Goal: Task Accomplishment & Management: Use online tool/utility

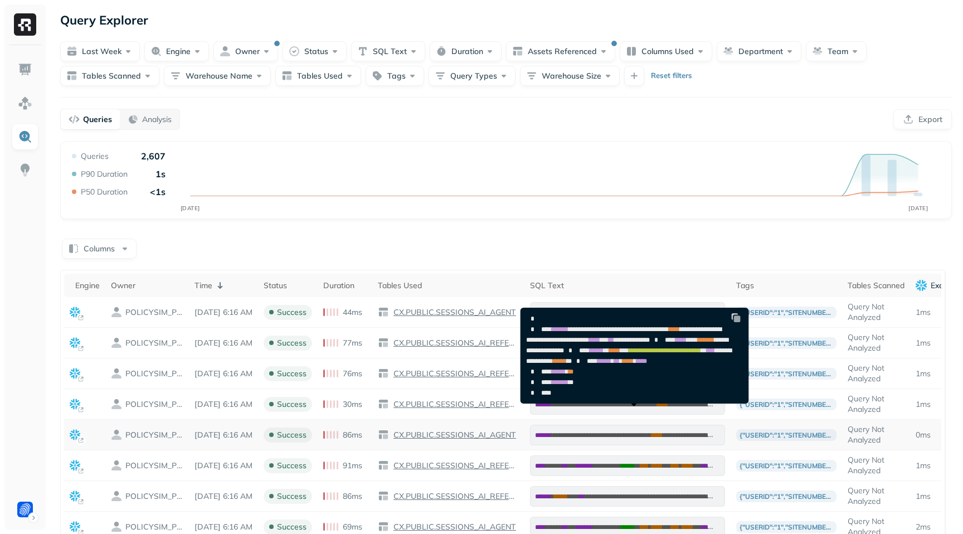
scroll to position [0, 71]
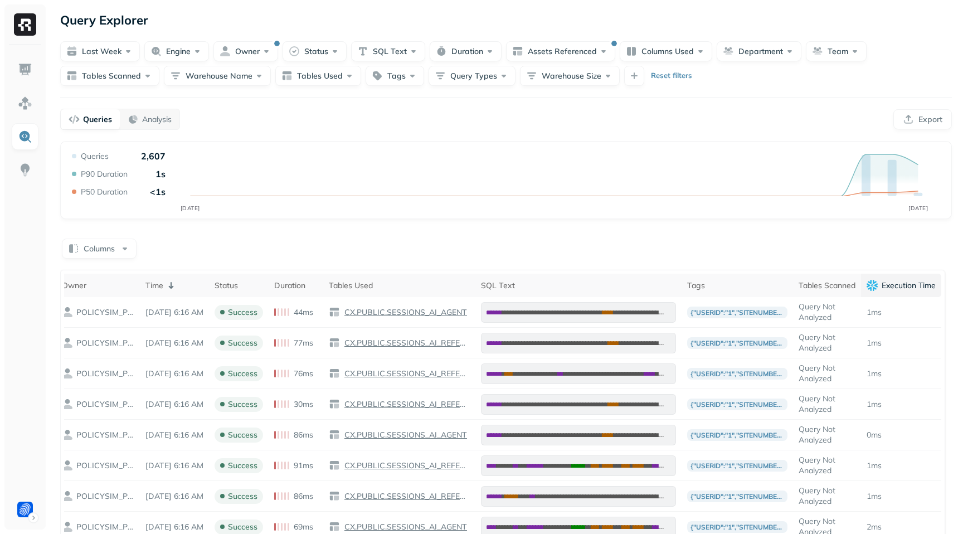
click at [923, 285] on p "Execution Time" at bounding box center [909, 285] width 54 height 11
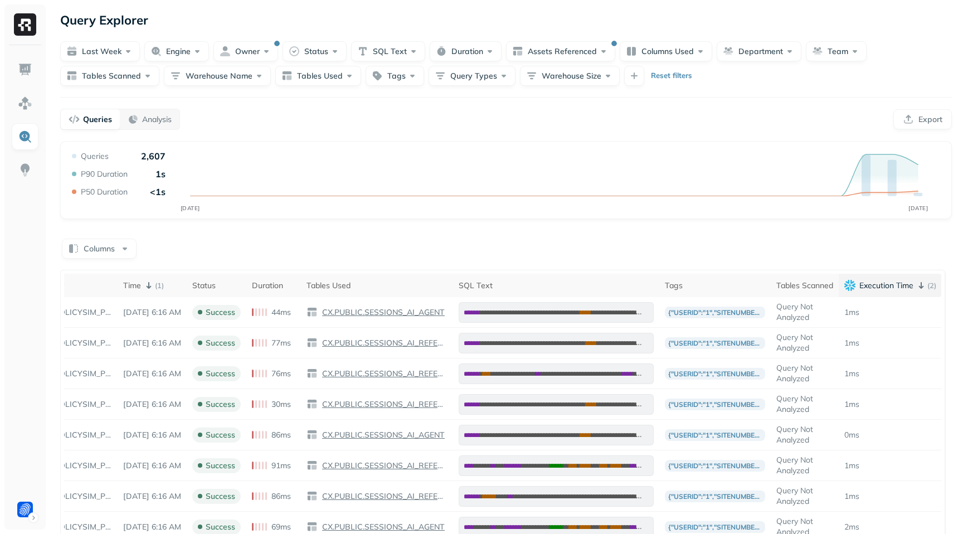
click at [914, 283] on p "Execution Time" at bounding box center [887, 285] width 54 height 11
click at [831, 279] on th "Tables Scanned" at bounding box center [805, 285] width 68 height 23
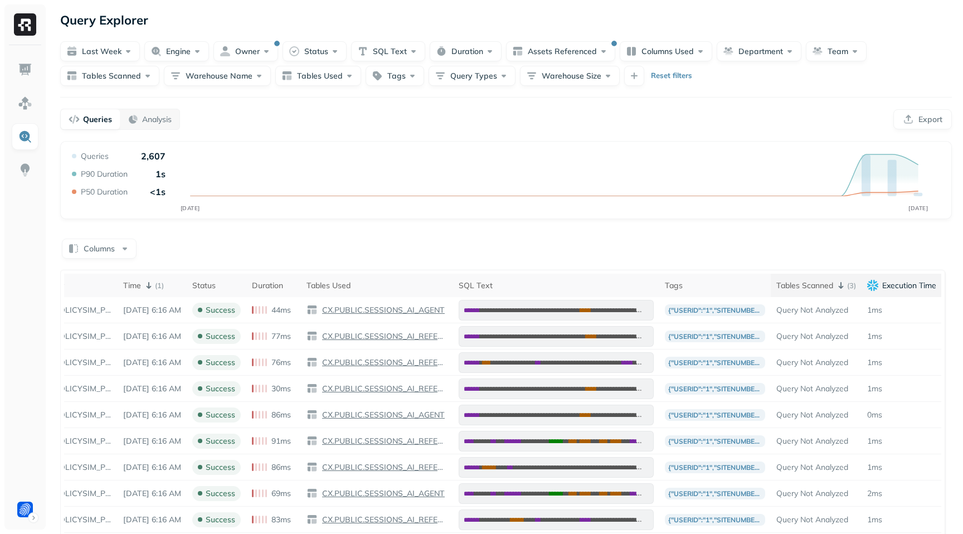
click at [851, 286] on div "Tables Scanned ( 3 )" at bounding box center [817, 285] width 80 height 13
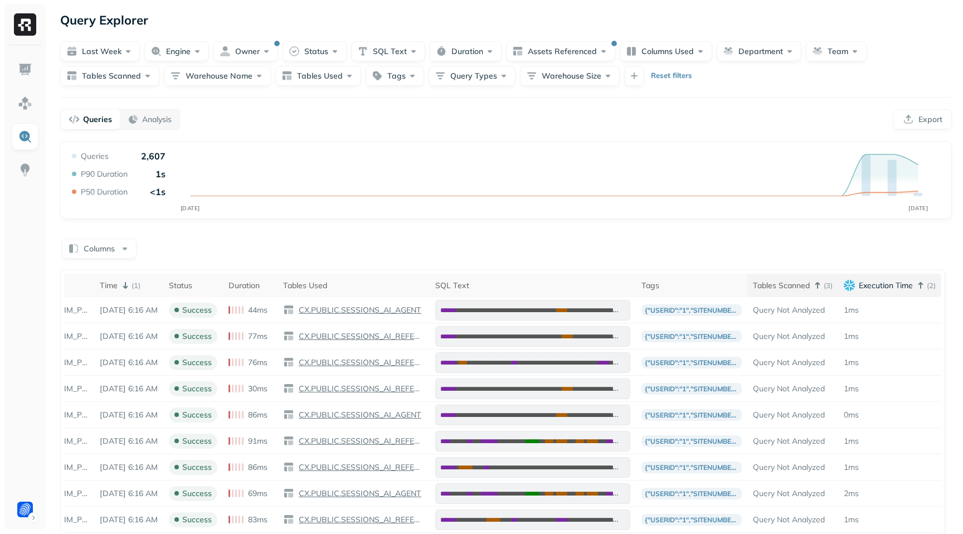
click at [829, 285] on p "( 3 )" at bounding box center [828, 285] width 9 height 11
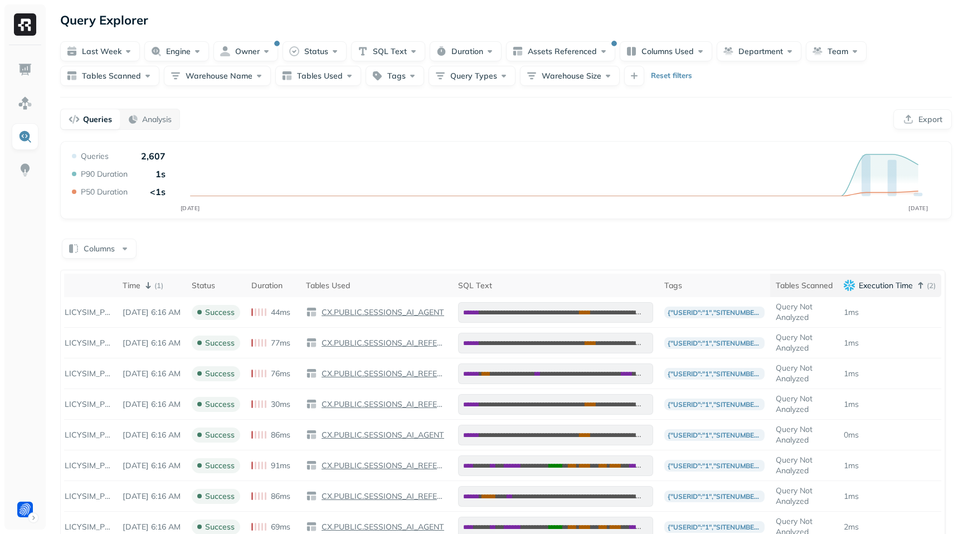
scroll to position [0, 95]
click at [154, 285] on p "( 1 )" at bounding box center [158, 285] width 9 height 11
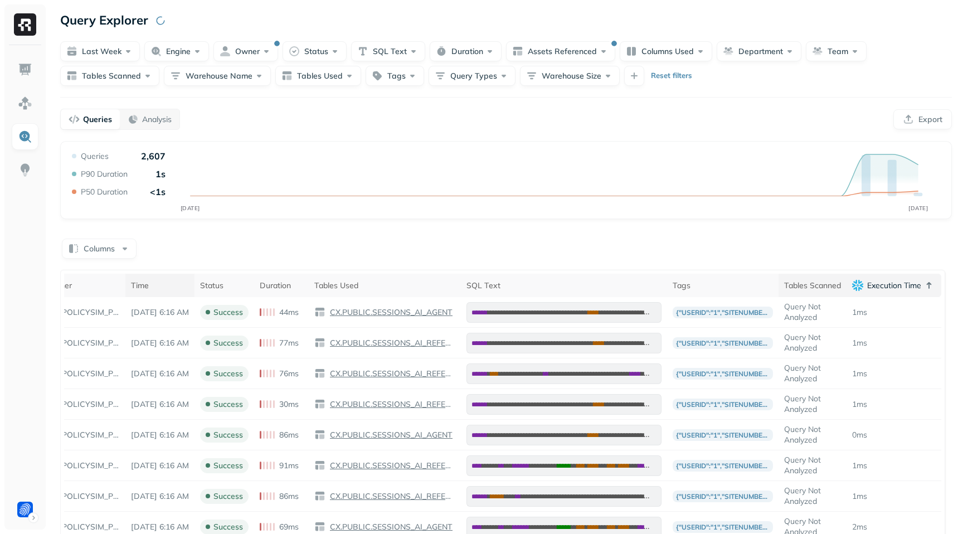
click at [926, 283] on icon at bounding box center [929, 285] width 13 height 13
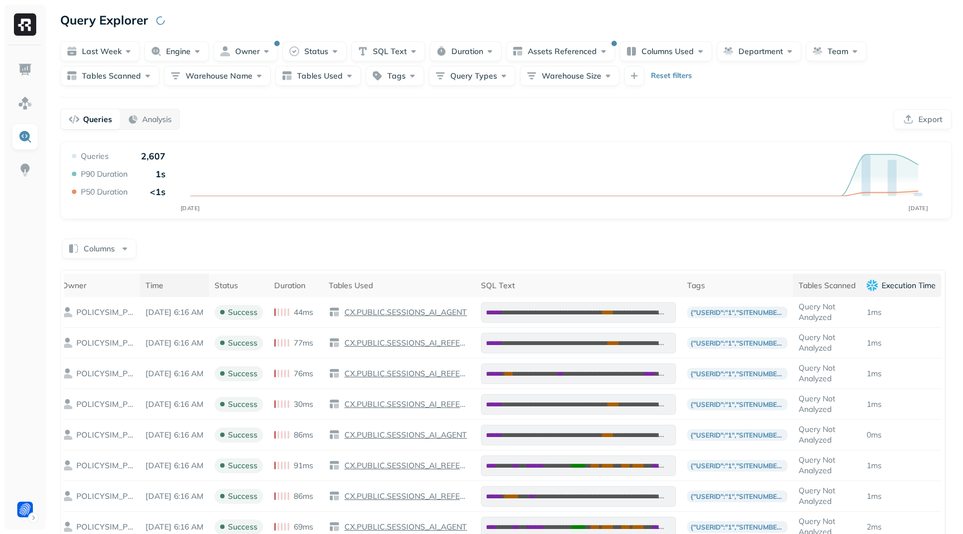
scroll to position [0, 71]
click at [926, 283] on p "Execution Time" at bounding box center [909, 285] width 54 height 11
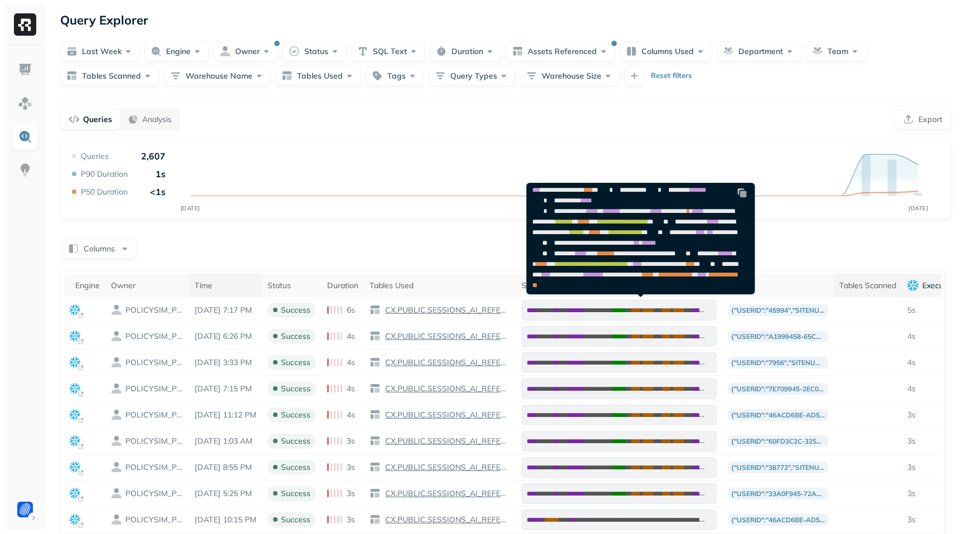
scroll to position [12, 0]
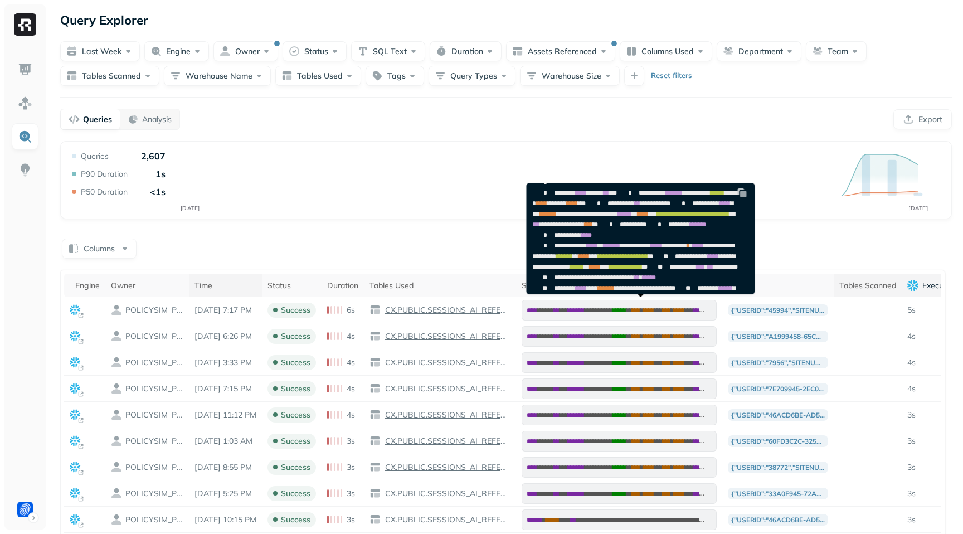
click at [742, 193] on img at bounding box center [742, 192] width 11 height 11
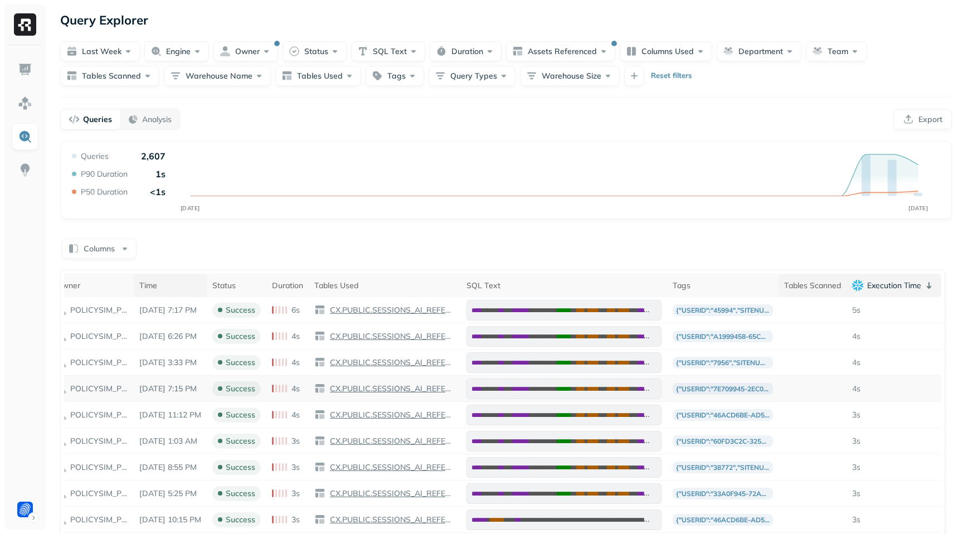
scroll to position [0, 0]
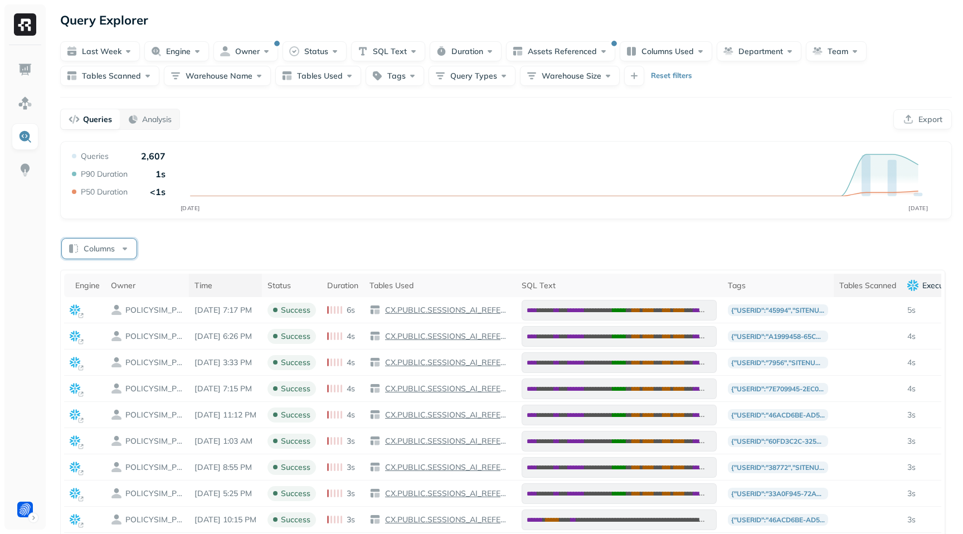
click at [122, 246] on button "Columns" at bounding box center [99, 249] width 75 height 20
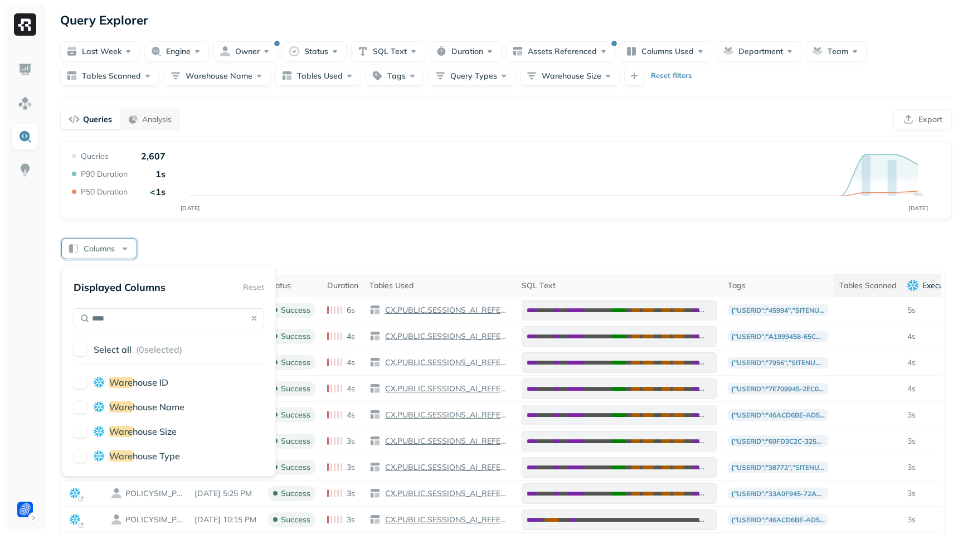
type input "****"
click at [86, 404] on button "button" at bounding box center [80, 406] width 13 height 13
click at [81, 460] on button "button" at bounding box center [80, 455] width 13 height 13
click at [78, 441] on div "Ware house ID Ware house Name Ware house Size Ware house Type" at bounding box center [169, 420] width 191 height 89
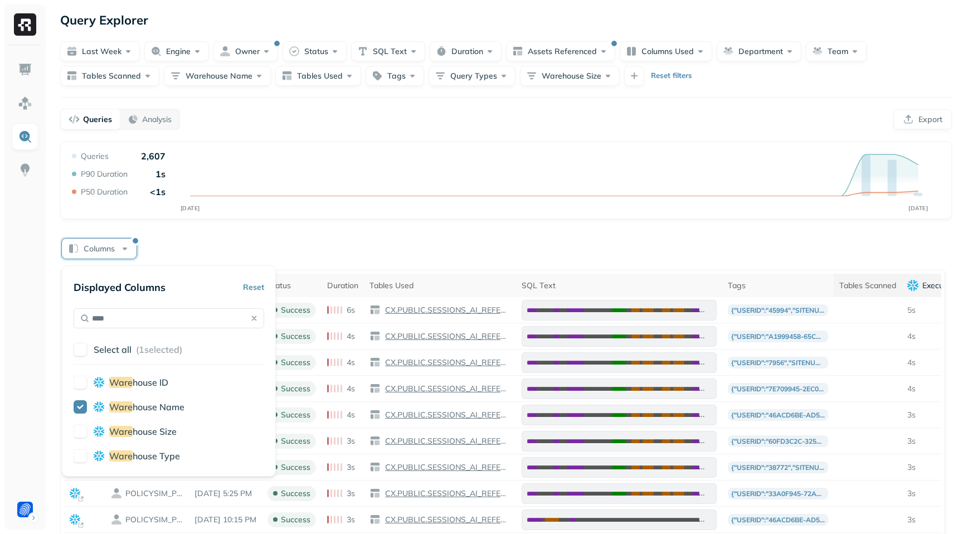
click at [82, 426] on button "button" at bounding box center [80, 431] width 13 height 13
click at [288, 246] on div "Columns" at bounding box center [506, 248] width 892 height 22
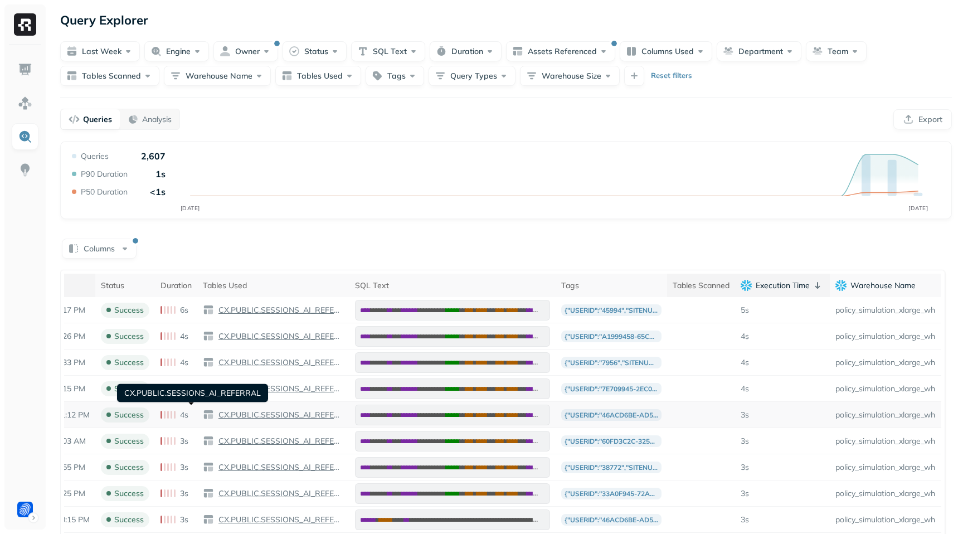
scroll to position [0, 277]
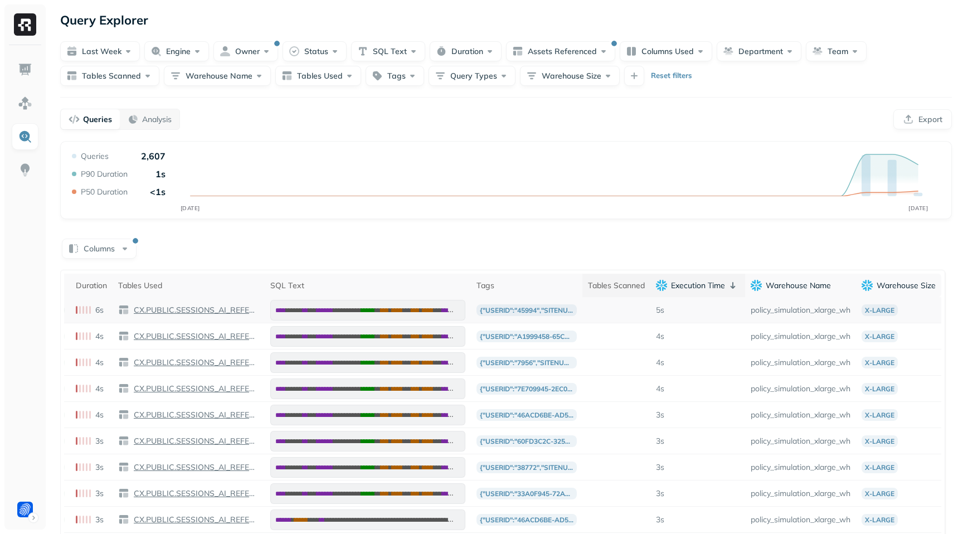
click at [818, 313] on td "policy_simulation_xlarge_wh" at bounding box center [800, 310] width 111 height 26
copy td "policy_simulation_xlarge_wh"
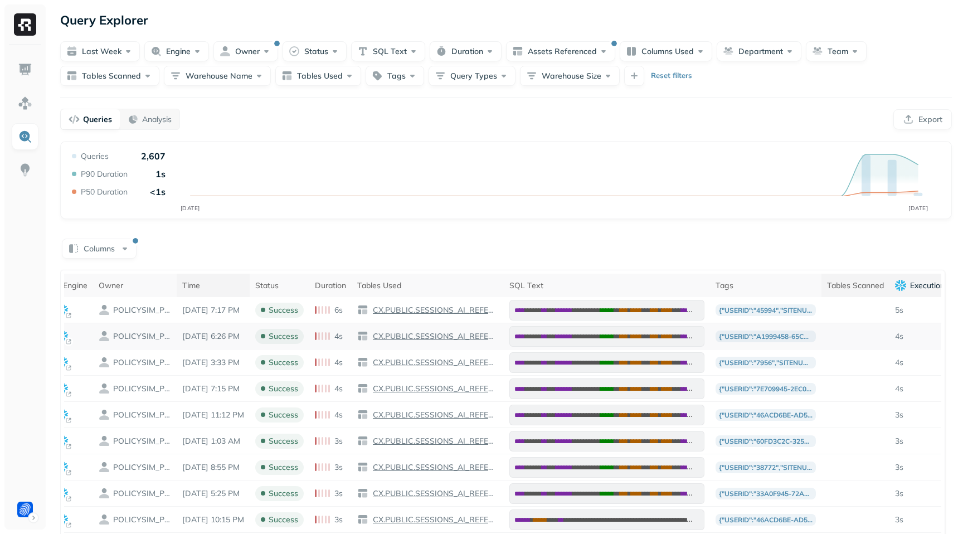
scroll to position [0, 0]
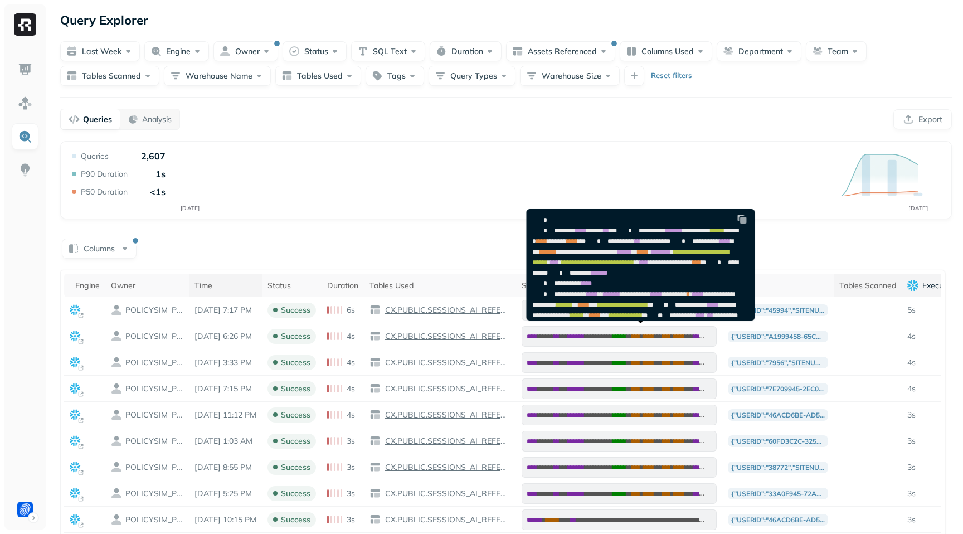
click at [741, 219] on img at bounding box center [742, 219] width 11 height 11
